Goal: Information Seeking & Learning: Learn about a topic

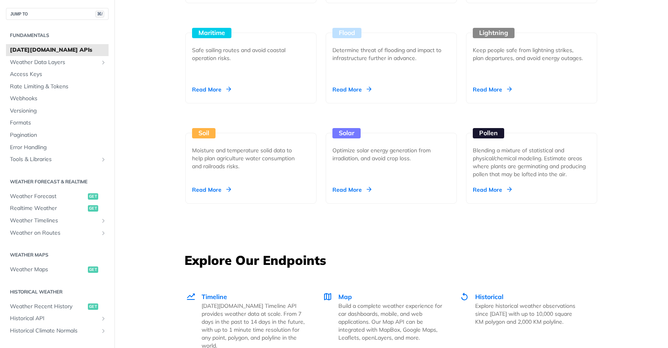
scroll to position [1223, 0]
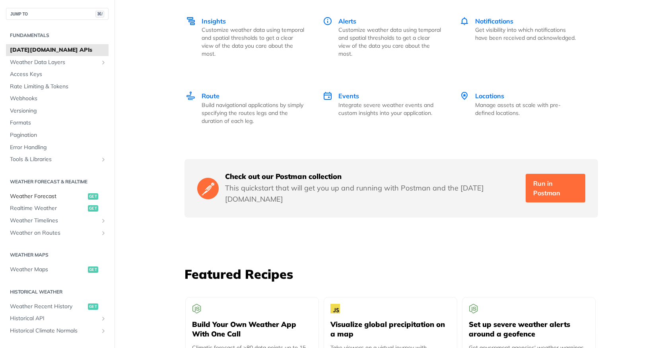
click at [27, 194] on span "Weather Forecast" at bounding box center [48, 196] width 76 height 8
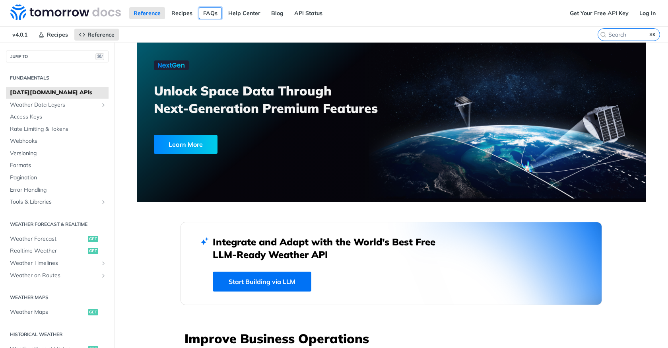
click at [204, 11] on link "FAQs" at bounding box center [210, 13] width 23 height 12
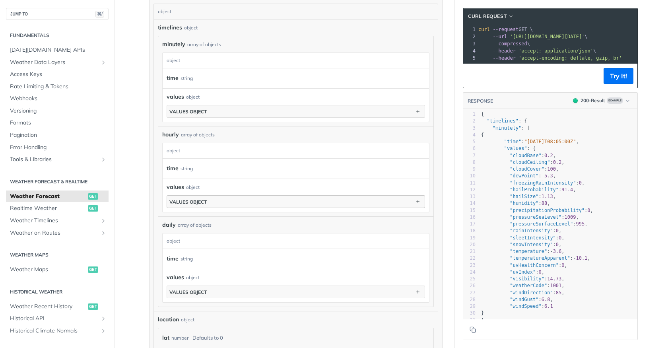
scroll to position [472, 0]
click at [46, 64] on span "Weather Data Layers" at bounding box center [54, 62] width 88 height 8
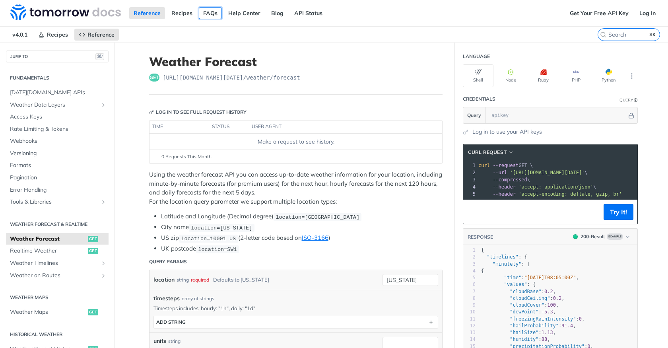
click at [202, 16] on link "FAQs" at bounding box center [210, 13] width 23 height 12
click at [28, 177] on span "Pagination" at bounding box center [58, 178] width 97 height 8
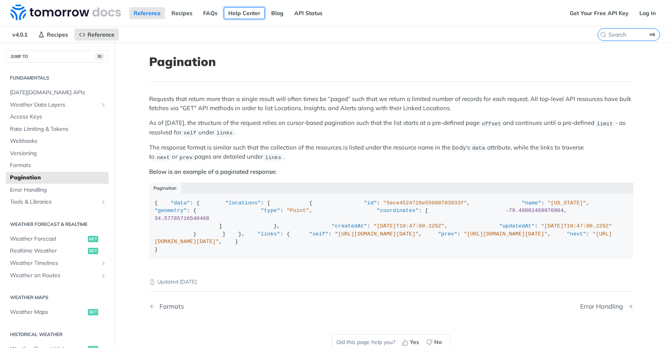
click at [238, 17] on link "Help Center" at bounding box center [244, 13] width 41 height 12
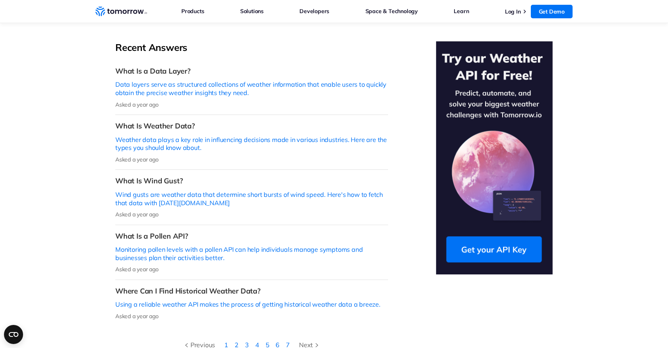
scroll to position [192, 0]
click at [234, 340] on li "2" at bounding box center [236, 345] width 10 height 10
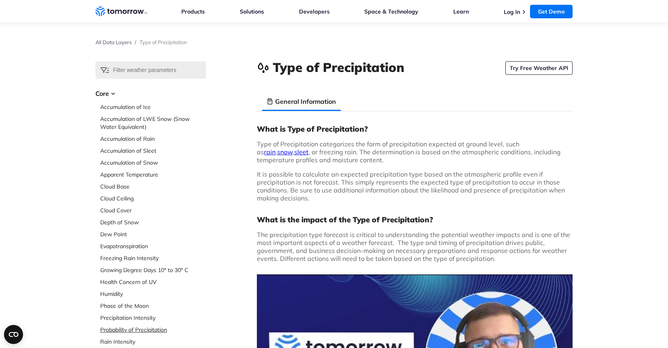
click at [139, 330] on link "Probability of Precipitation" at bounding box center [153, 330] width 106 height 8
